Goal: Find specific page/section: Find specific page/section

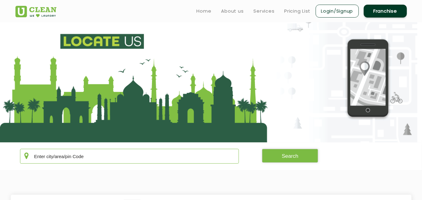
click at [65, 158] on input "text" at bounding box center [129, 156] width 219 height 15
type input "bandra"
click at [304, 154] on button "Search" at bounding box center [290, 156] width 56 height 14
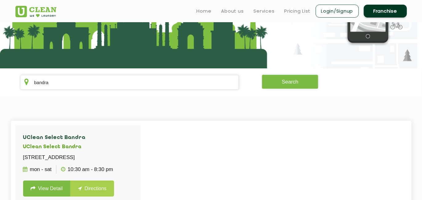
scroll to position [25, 0]
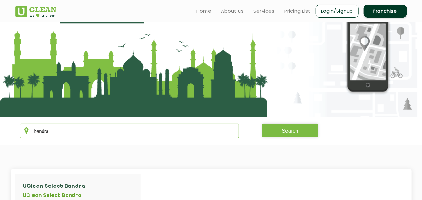
click at [100, 135] on input "bandra" at bounding box center [129, 131] width 219 height 15
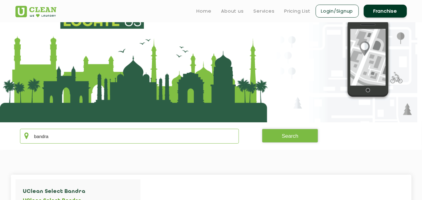
scroll to position [0, 0]
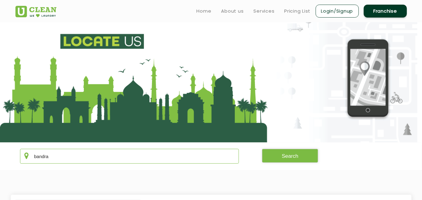
drag, startPoint x: 67, startPoint y: 151, endPoint x: 0, endPoint y: 147, distance: 67.0
click at [0, 147] on section "bandra Search" at bounding box center [211, 156] width 422 height 28
type input "kandivali"
click at [302, 157] on button "Search" at bounding box center [290, 156] width 56 height 14
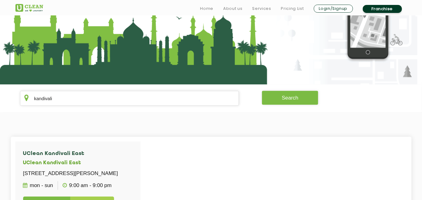
scroll to position [60, 0]
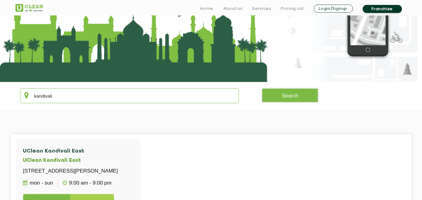
drag, startPoint x: 61, startPoint y: 96, endPoint x: 23, endPoint y: 91, distance: 38.5
click at [23, 91] on input "kandivali" at bounding box center [129, 95] width 219 height 15
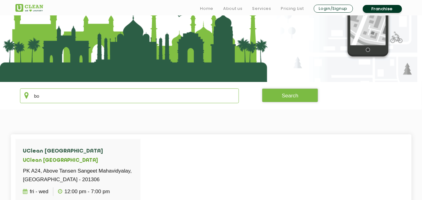
type input "b"
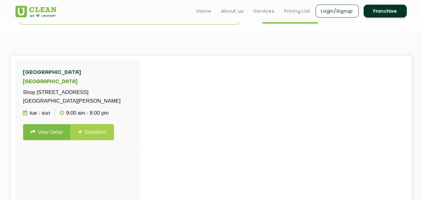
scroll to position [138, 0]
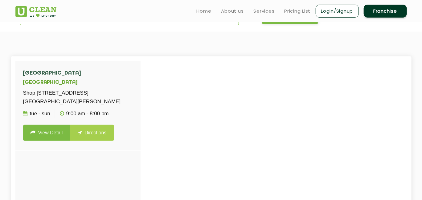
type input "mira"
